Goal: Find specific page/section: Find specific page/section

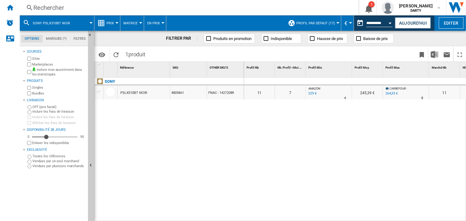
click at [267, 129] on div "0 0 0 0 11 7 AMAZON : -8.0 % 229 € % N/A 4 AMAZON : 245,39 € [GEOGRAPHIC_DATA] …" at bounding box center [355, 150] width 222 height 144
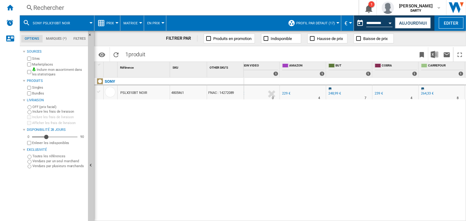
click at [31, 7] on ng-md-icon at bounding box center [29, 8] width 7 height 8
click at [56, 10] on div "Rechercher" at bounding box center [187, 7] width 309 height 9
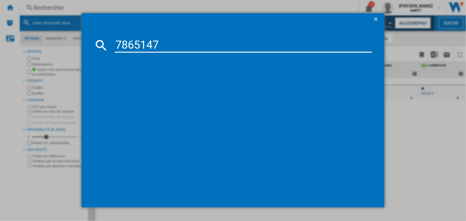
type input "7865147"
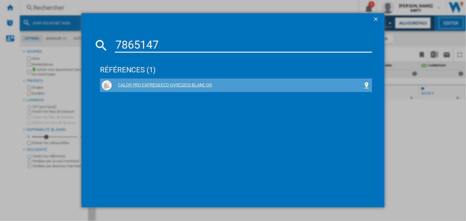
click at [152, 84] on div "CALOR PRO EXPRESS ECO GV9E22C0 BLANC OR" at bounding box center [237, 85] width 251 height 6
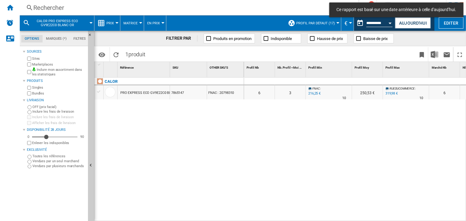
click at [375, 82] on div at bounding box center [367, 81] width 31 height 7
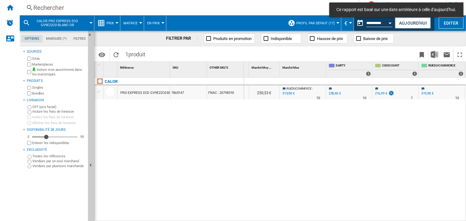
scroll to position [0, 380]
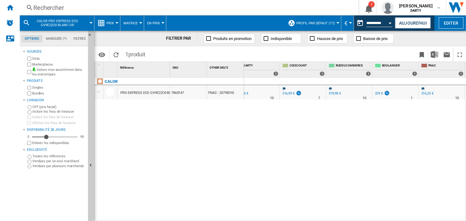
drag, startPoint x: 348, startPoint y: 169, endPoint x: 232, endPoint y: 13, distance: 194.7
click at [348, 169] on div "0 0 0 0 6 3 FNAC : -9.3 % 216,25 € % N/A 10 FNAC : 250,53 € RUEDUCOMMERCE : +34…" at bounding box center [355, 150] width 222 height 144
click at [55, 10] on div "Rechercher" at bounding box center [187, 7] width 309 height 9
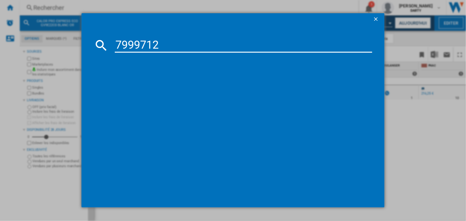
type input "7999712"
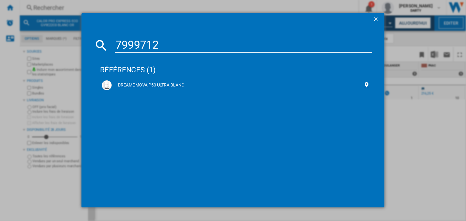
click at [134, 82] on div "DREAME MOVA P50 ULTRA BLANC" at bounding box center [237, 85] width 251 height 6
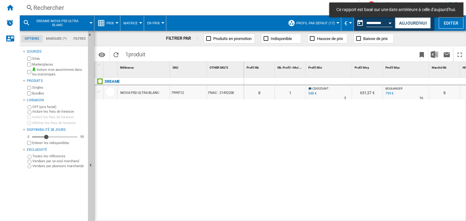
click at [395, 76] on div "Profil Max 1" at bounding box center [406, 69] width 46 height 15
click at [394, 79] on div at bounding box center [406, 81] width 46 height 7
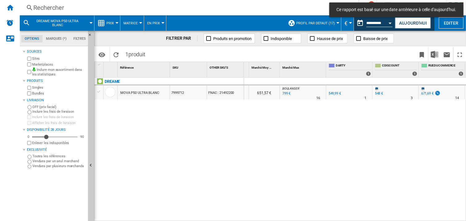
click at [380, 124] on div "0 0 0 0 8 1 CDISCOUNT : -0.4 % 548 € % N/A 3 CDISCOUNT : 651,57 € [PERSON_NAME]…" at bounding box center [355, 150] width 222 height 144
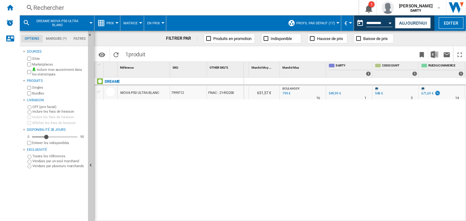
click at [334, 148] on div "0 0 0 0 8 1 CDISCOUNT : -0.4 % 548 € % N/A 3 CDISCOUNT : 651,57 € [PERSON_NAME]…" at bounding box center [355, 150] width 222 height 144
click at [301, 136] on div "0 0 0 0 8 1 CDISCOUNT : -0.4 % 548 € % N/A 3 CDISCOUNT : 651,57 € [PERSON_NAME]…" at bounding box center [355, 150] width 222 height 144
drag, startPoint x: 321, startPoint y: 143, endPoint x: 317, endPoint y: 151, distance: 8.4
click at [320, 144] on div "0 0 0 0 8 1 CDISCOUNT : -0.4 % 548 € % N/A 3 CDISCOUNT : 651,57 € [PERSON_NAME]…" at bounding box center [355, 150] width 222 height 144
